Goal: Task Accomplishment & Management: Manage account settings

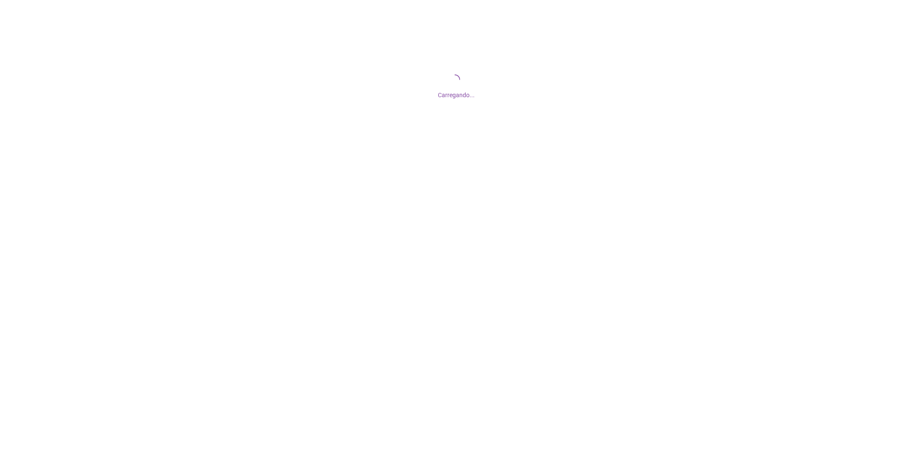
click at [464, 101] on div "Carregando..." at bounding box center [456, 85] width 913 height 171
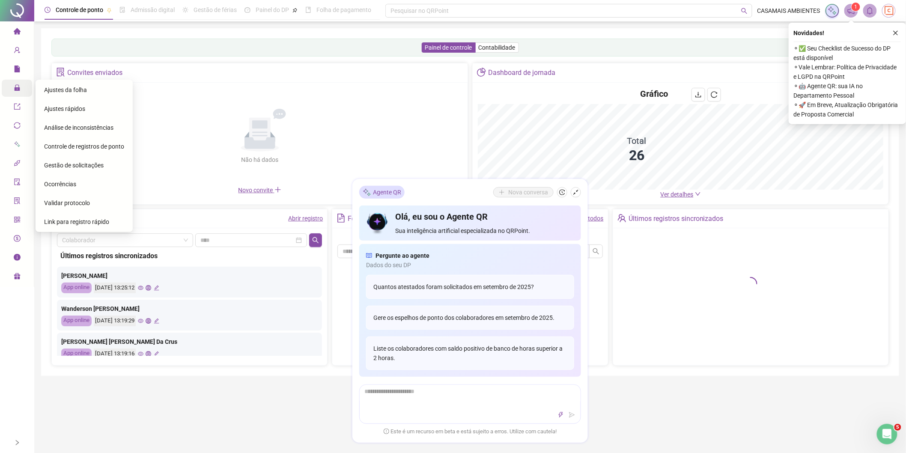
click at [14, 86] on icon "lock" at bounding box center [17, 87] width 7 height 7
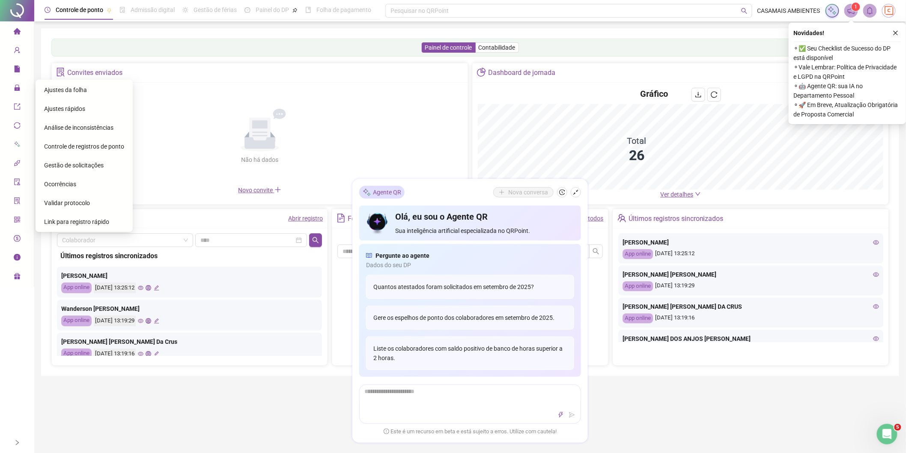
click at [61, 162] on span "Gestão de solicitações" at bounding box center [73, 165] width 59 height 7
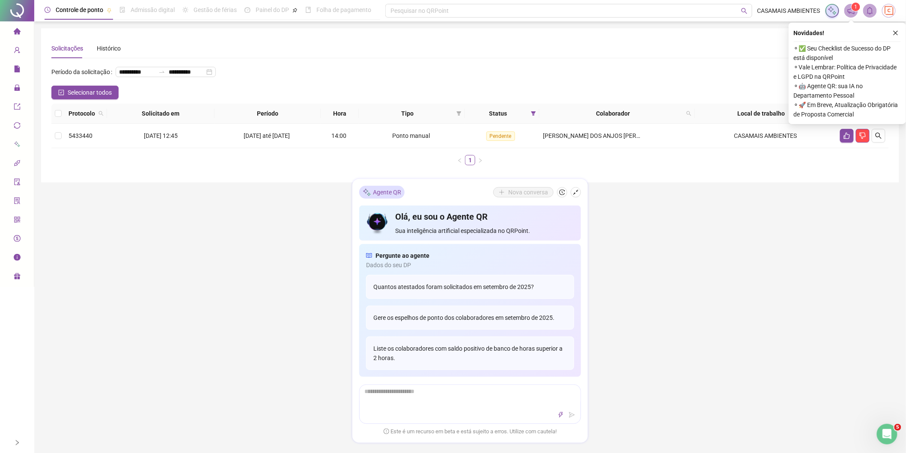
drag, startPoint x: 739, startPoint y: 223, endPoint x: 809, endPoint y: 133, distance: 113.2
click at [739, 222] on div "**********" at bounding box center [469, 241] width 871 height 483
click at [898, 29] on button "button" at bounding box center [895, 33] width 10 height 10
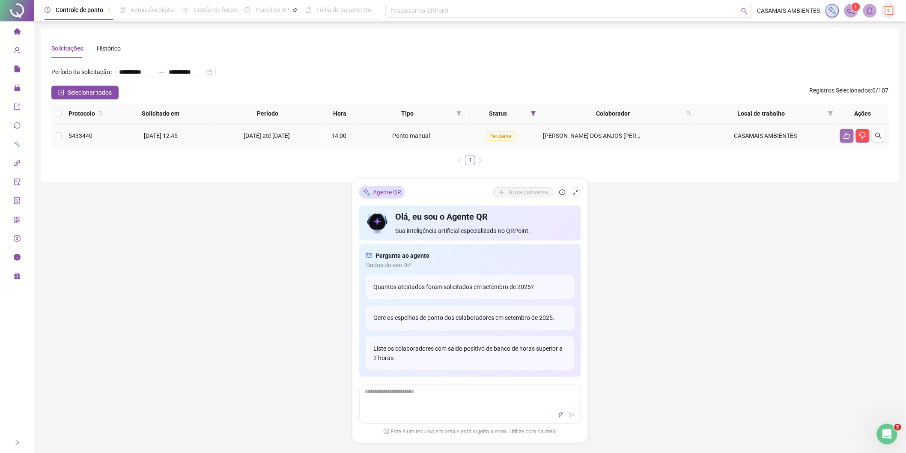
click at [849, 135] on icon "like" at bounding box center [846, 135] width 7 height 7
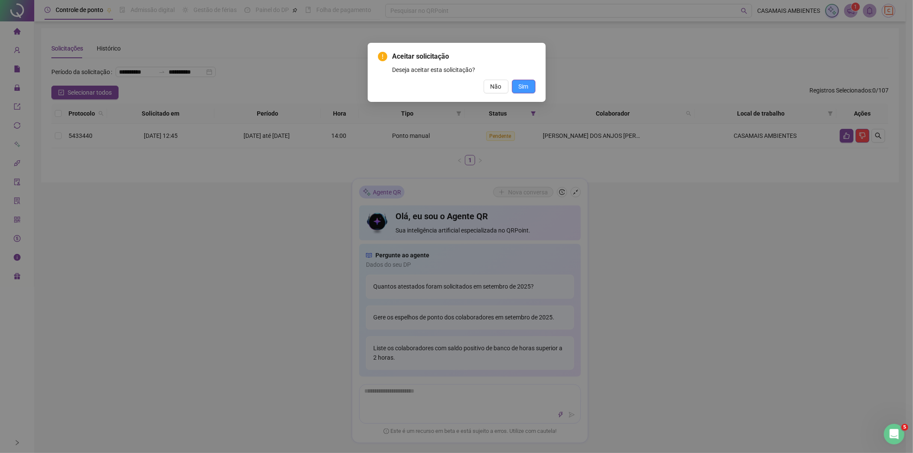
click at [531, 86] on button "Sim" at bounding box center [524, 87] width 24 height 14
